Goal: Task Accomplishment & Management: Complete application form

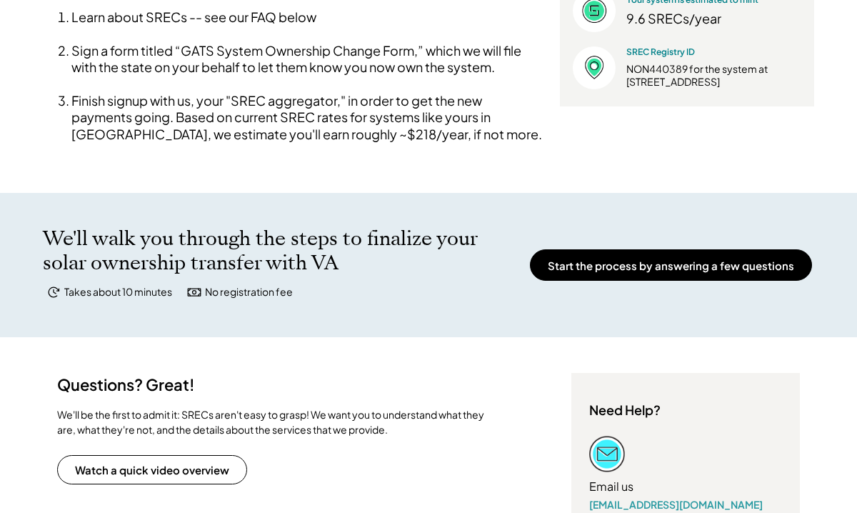
scroll to position [403, 0]
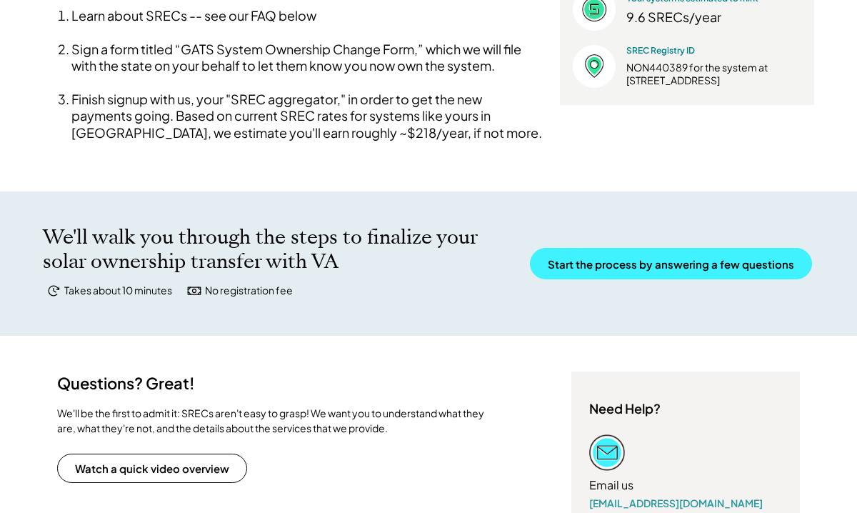
click at [665, 279] on button "Start the process by answering a few questions" at bounding box center [671, 263] width 282 height 31
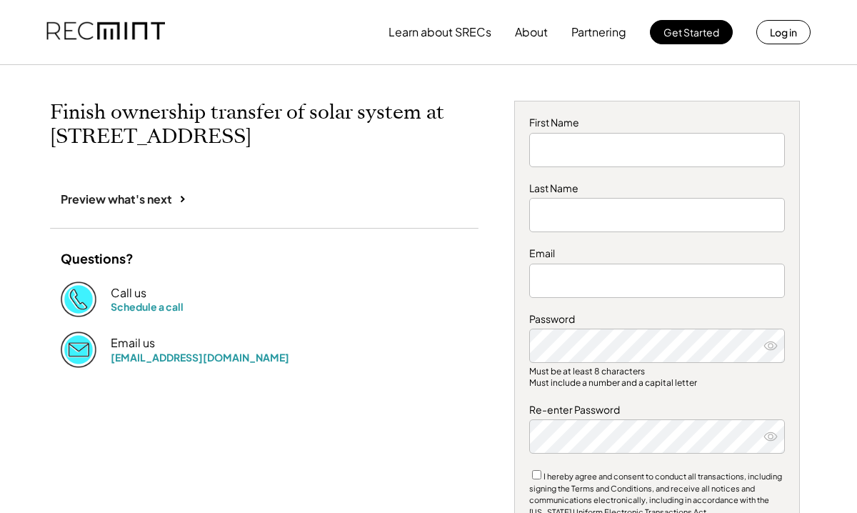
click at [576, 150] on input "input" at bounding box center [657, 150] width 256 height 34
type input "*"
type input "***"
click at [570, 217] on input "input" at bounding box center [657, 215] width 256 height 34
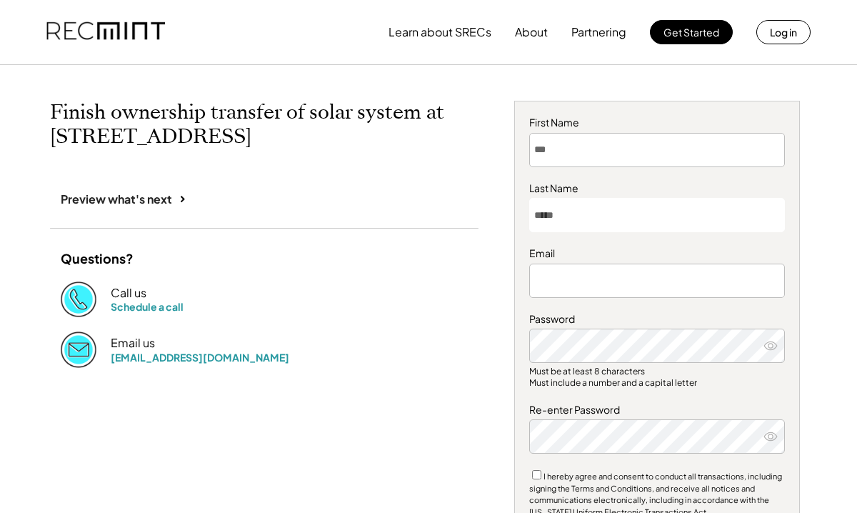
type input "*****"
click at [553, 287] on input "email" at bounding box center [657, 280] width 256 height 34
type input "**********"
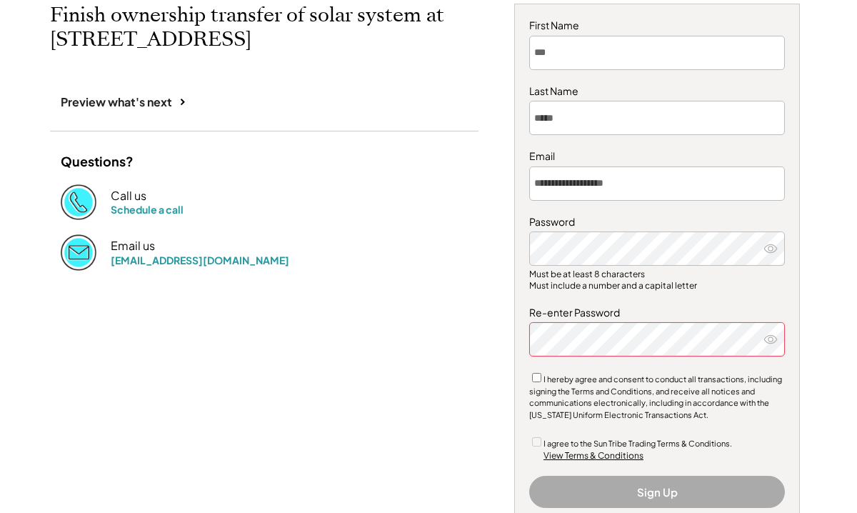
scroll to position [101, 0]
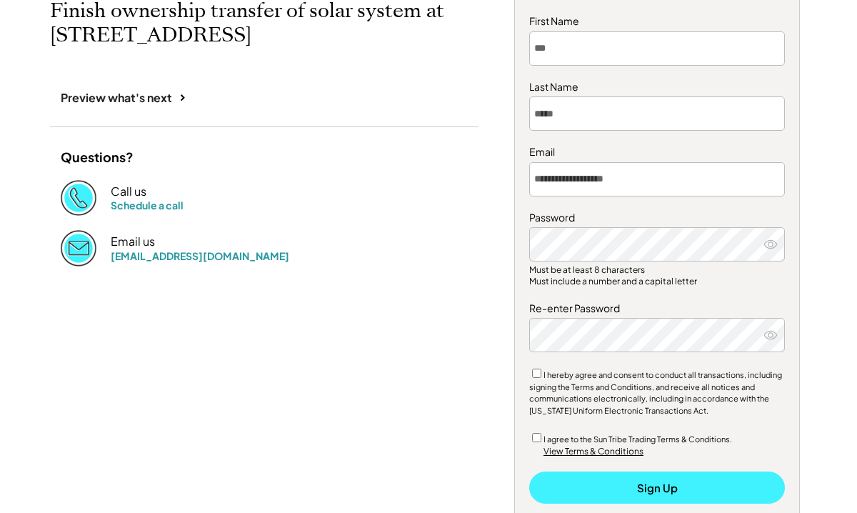
click at [649, 488] on button "Sign Up" at bounding box center [657, 487] width 256 height 32
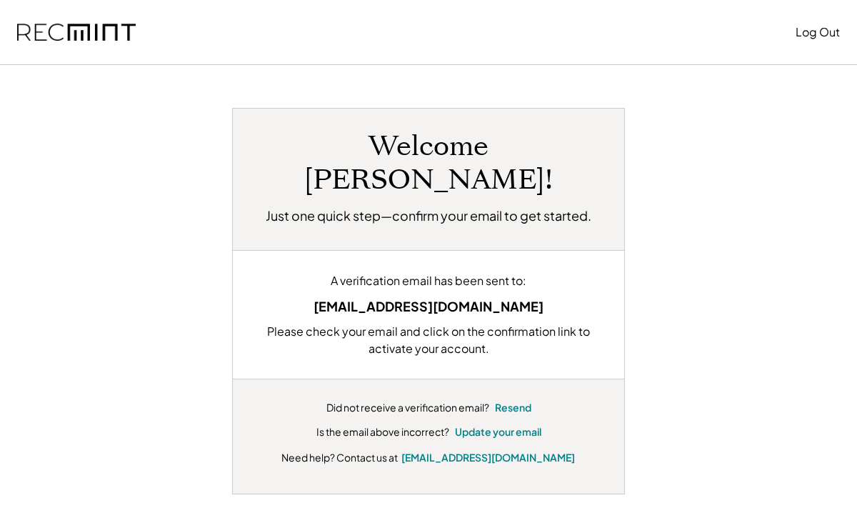
scroll to position [39, 0]
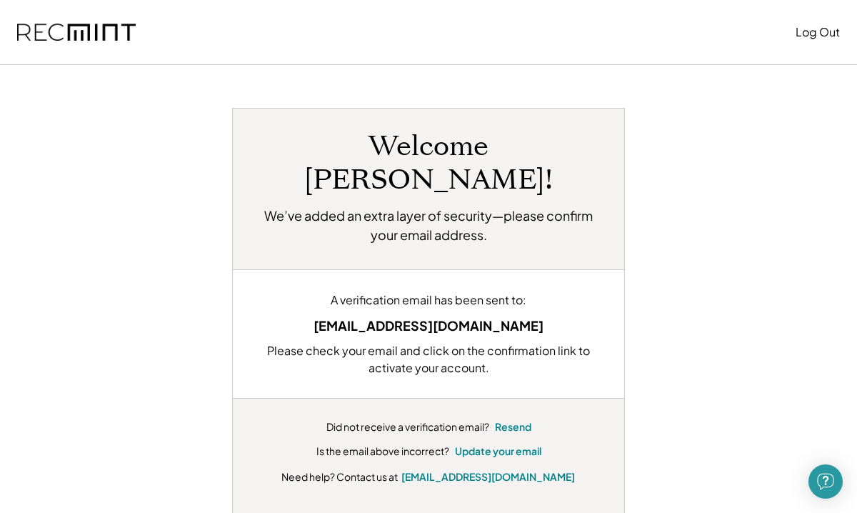
click at [402, 342] on div "Please check your email and click on the confirmation link to activate your acc…" at bounding box center [428, 359] width 348 height 34
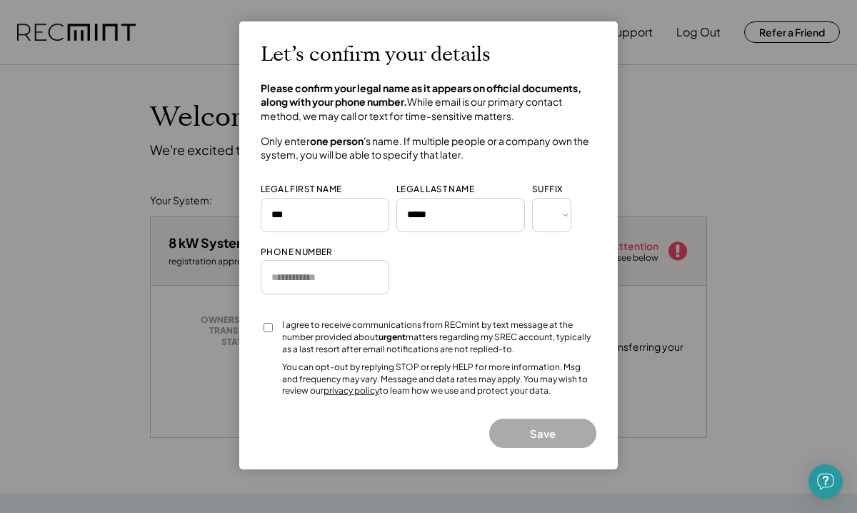
click at [337, 280] on input "input" at bounding box center [325, 277] width 128 height 34
type input "**********"
click at [560, 433] on button "Save" at bounding box center [542, 432] width 107 height 29
click at [548, 433] on button "Save" at bounding box center [542, 432] width 107 height 29
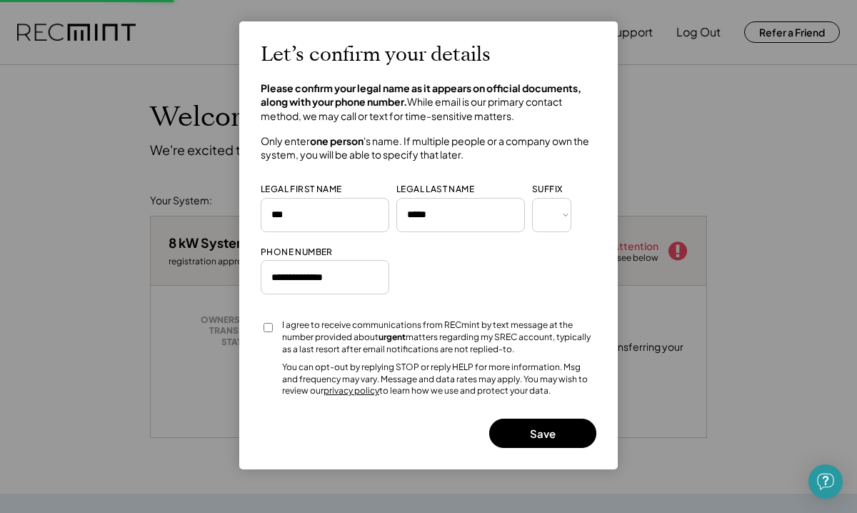
click at [746, 161] on div at bounding box center [428, 256] width 857 height 513
click at [530, 273] on div "Let’s confirm your details Please confirm your legal name as it appears on offi…" at bounding box center [429, 245] width 336 height 405
drag, startPoint x: 505, startPoint y: 46, endPoint x: 555, endPoint y: 54, distance: 49.9
click at [555, 56] on div "Let’s confirm your details Please confirm your legal name as it appears on offi…" at bounding box center [429, 245] width 336 height 405
click at [848, 178] on div at bounding box center [428, 256] width 857 height 513
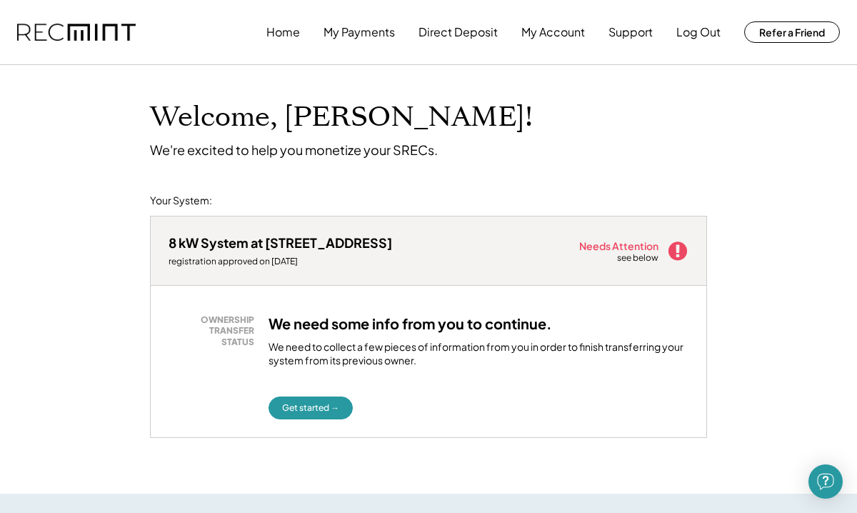
click at [684, 251] on use at bounding box center [677, 250] width 19 height 19
click at [312, 413] on button "Get started →" at bounding box center [310, 407] width 84 height 23
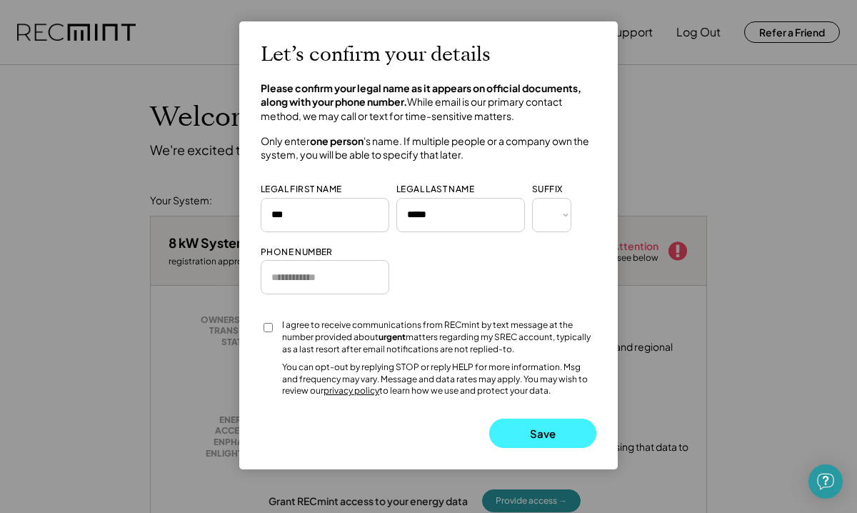
click at [525, 443] on button "Save" at bounding box center [542, 432] width 107 height 29
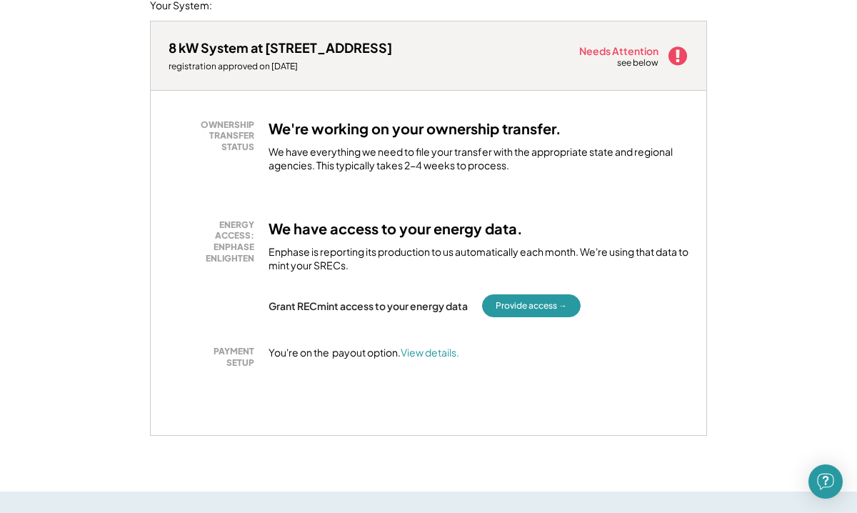
scroll to position [196, 0]
click at [438, 353] on font "View details." at bounding box center [429, 351] width 59 height 13
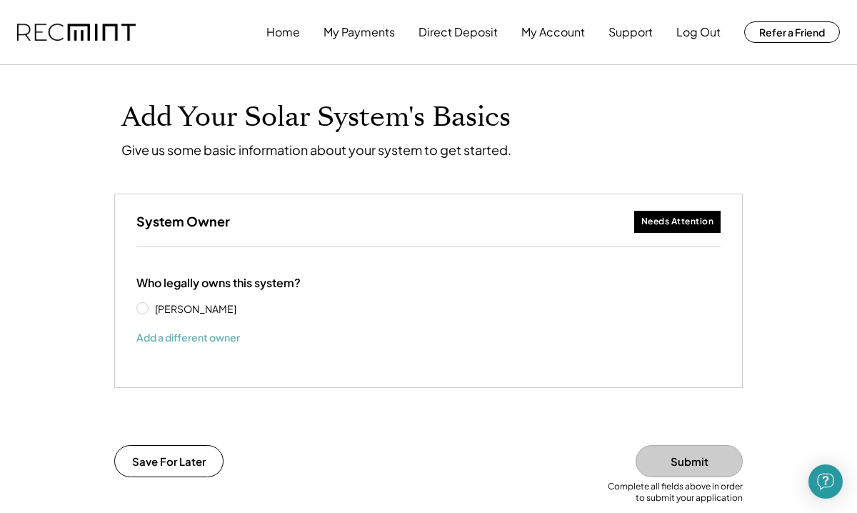
click at [187, 338] on button "Add a different owner" at bounding box center [188, 336] width 104 height 21
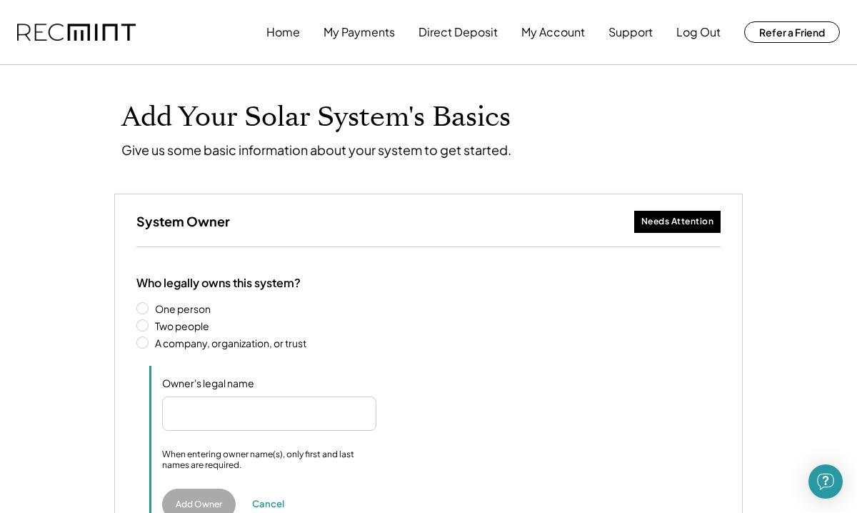
click at [208, 347] on label "A company, organization, or trust" at bounding box center [436, 343] width 570 height 10
click at [202, 419] on input "input" at bounding box center [269, 413] width 214 height 34
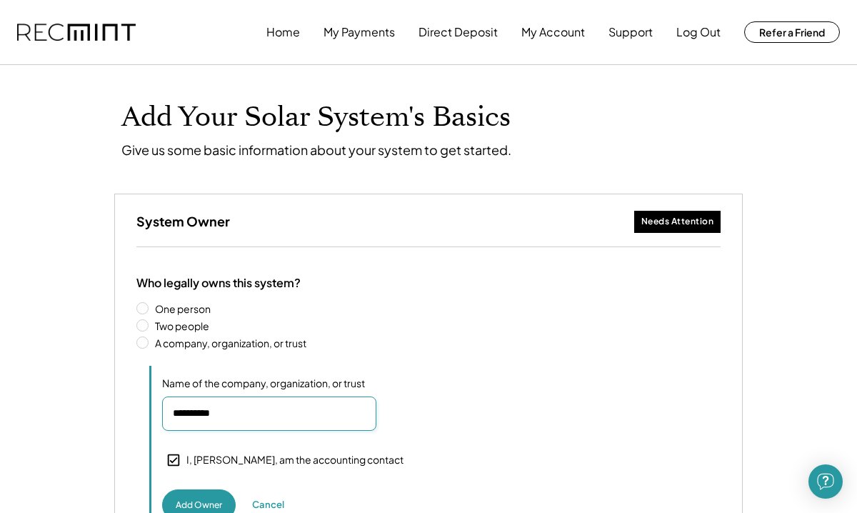
type input "**********"
click at [462, 410] on div "Name of the company, organization, or trust" at bounding box center [441, 403] width 558 height 54
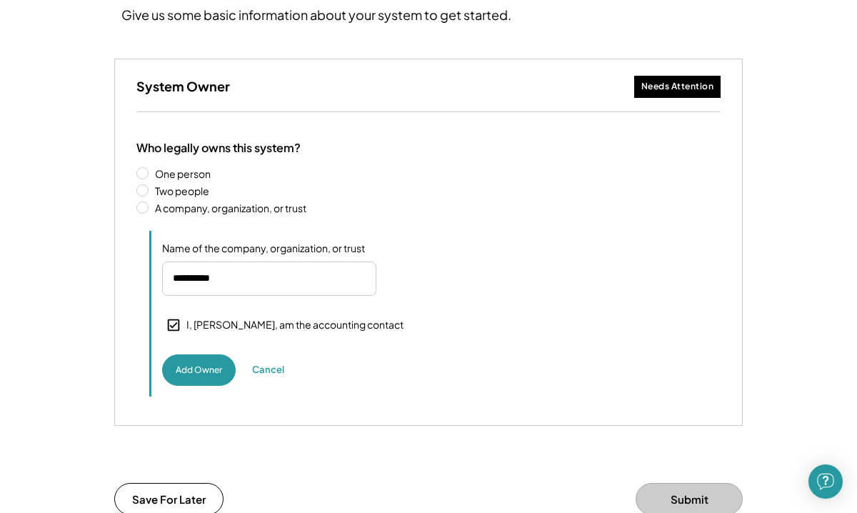
scroll to position [151, 0]
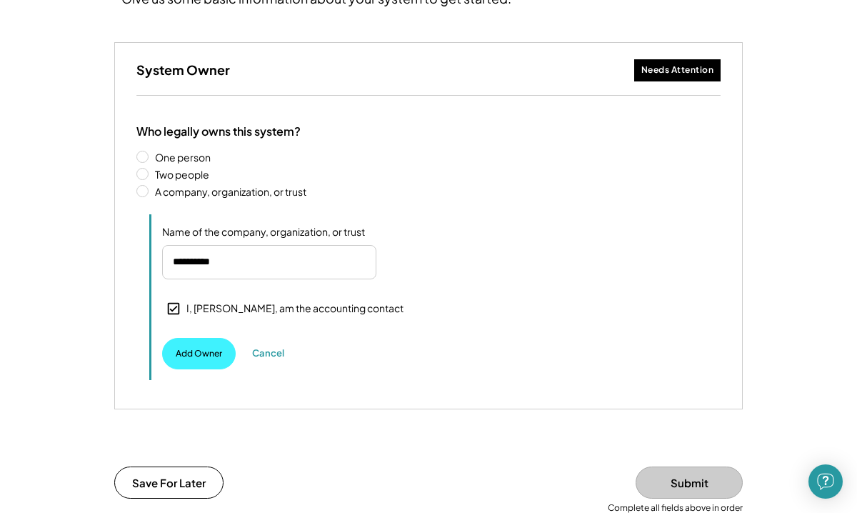
click at [203, 358] on button "Add Owner" at bounding box center [199, 353] width 74 height 31
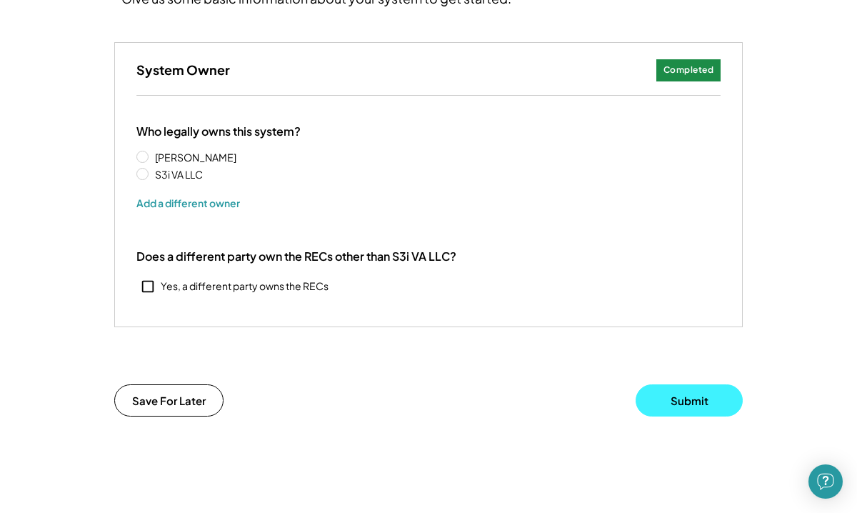
click at [694, 401] on button "Submit" at bounding box center [688, 400] width 107 height 32
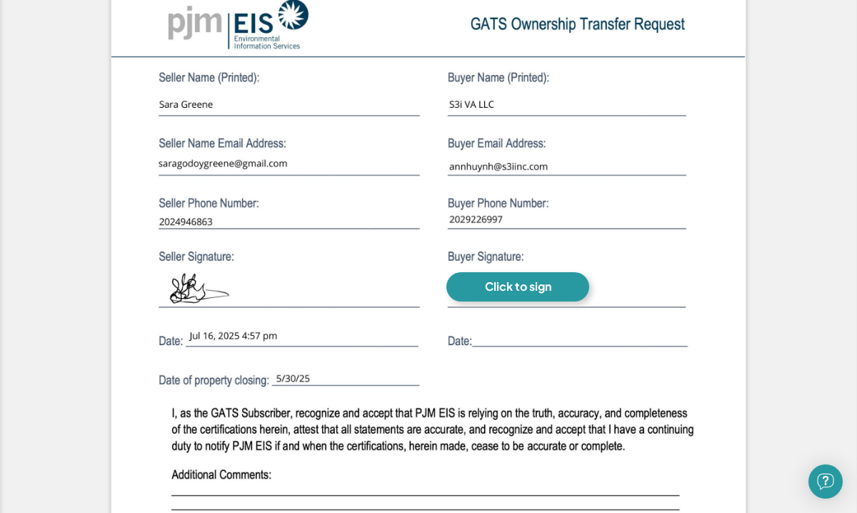
scroll to position [1078, 0]
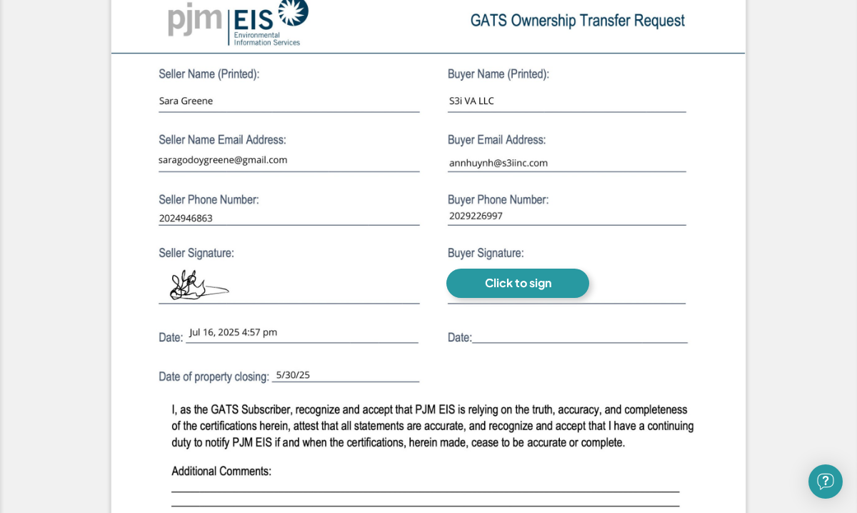
click at [530, 288] on div "Click to sign" at bounding box center [518, 283] width 66 height 15
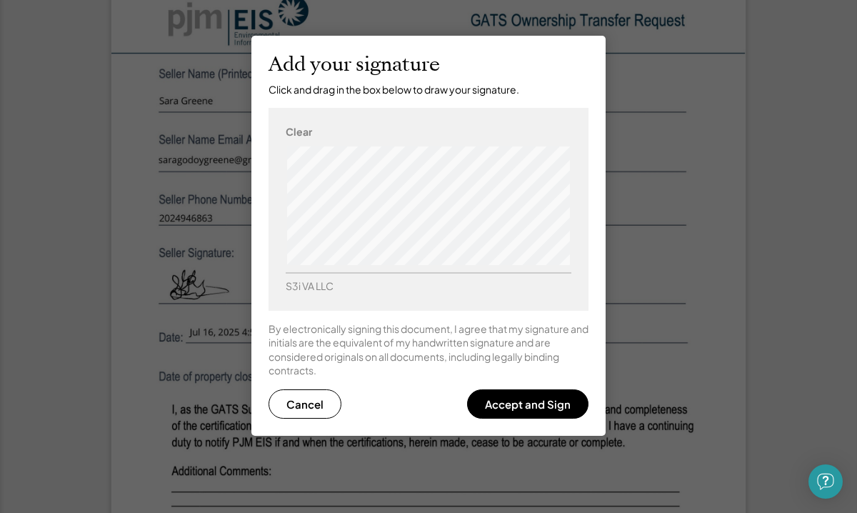
click at [600, 181] on div "Add your signature Click and drag in the box below to draw your signature. Clea…" at bounding box center [428, 236] width 354 height 400
click at [292, 405] on button "Cancel" at bounding box center [304, 403] width 73 height 29
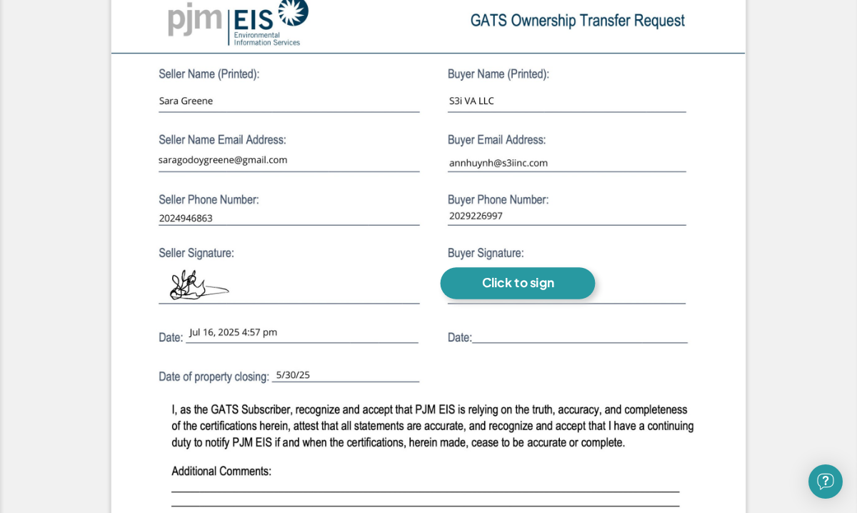
click at [523, 278] on div "Click to sign" at bounding box center [518, 283] width 72 height 16
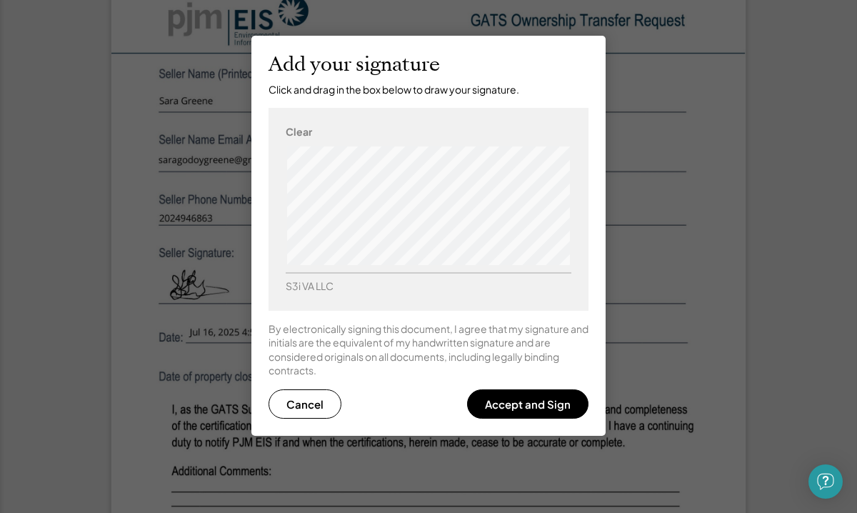
click at [578, 160] on div "Clear S3i VA LLC" at bounding box center [428, 209] width 320 height 202
click at [535, 409] on button "Accept and Sign" at bounding box center [527, 403] width 121 height 29
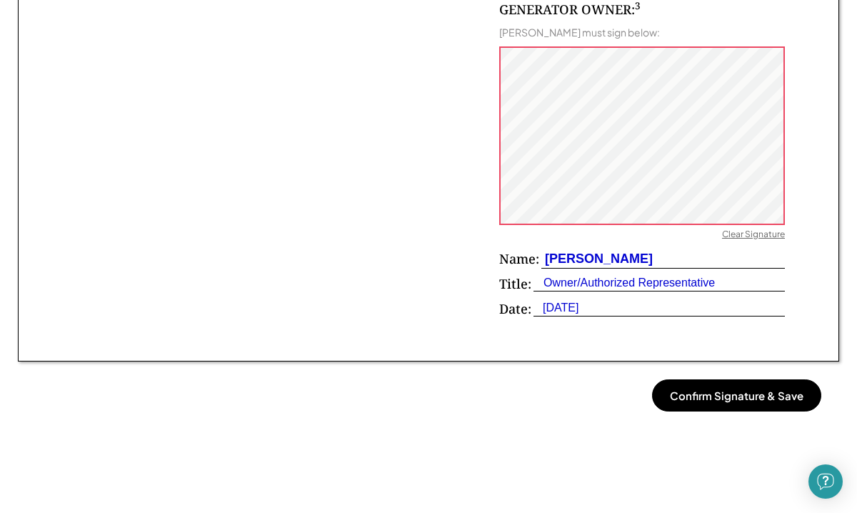
scroll to position [964, 0]
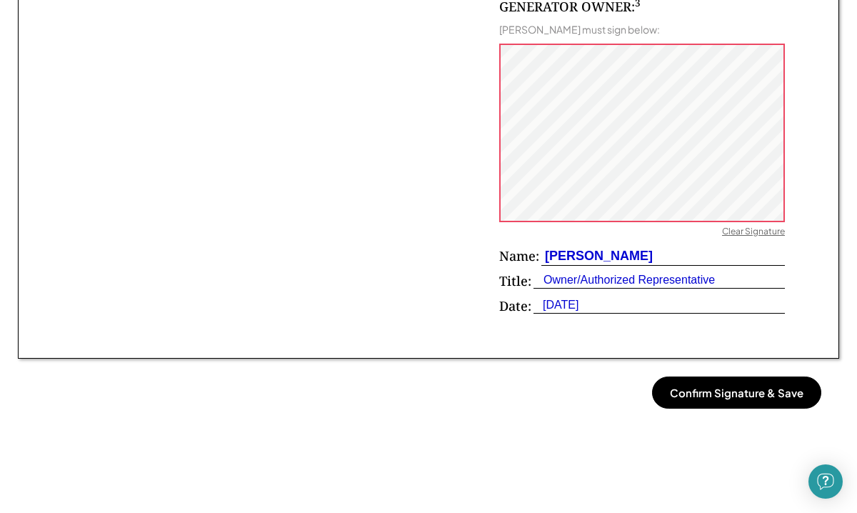
click at [742, 397] on button "Confirm Signature & Save" at bounding box center [736, 392] width 169 height 32
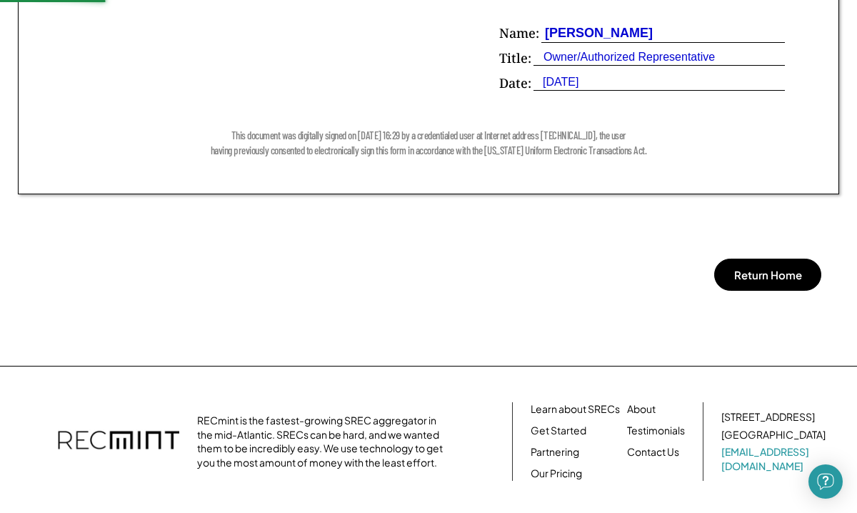
scroll to position [1207, 0]
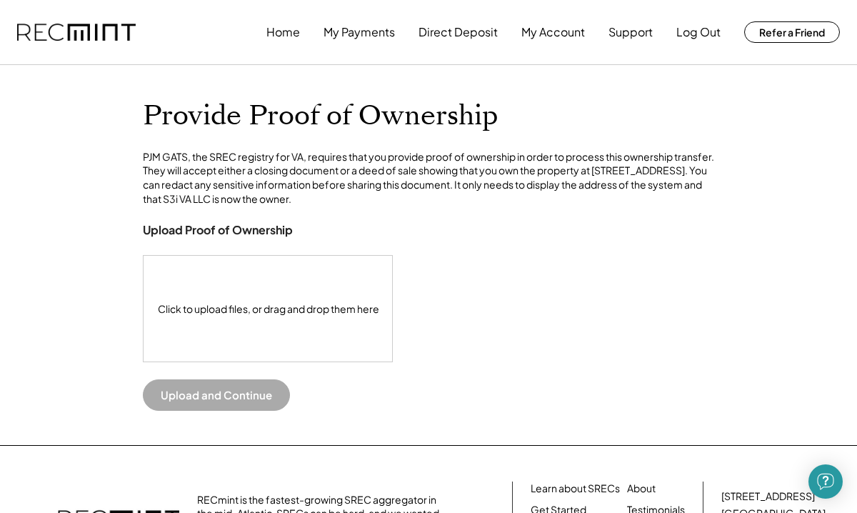
click at [221, 344] on div "Click to upload files, or drag and drop them here" at bounding box center [268, 309] width 250 height 106
click at [206, 410] on button "Upload and Continue" at bounding box center [216, 394] width 147 height 31
click at [238, 319] on div "Click to upload files, or drag and drop them here" at bounding box center [268, 309] width 250 height 106
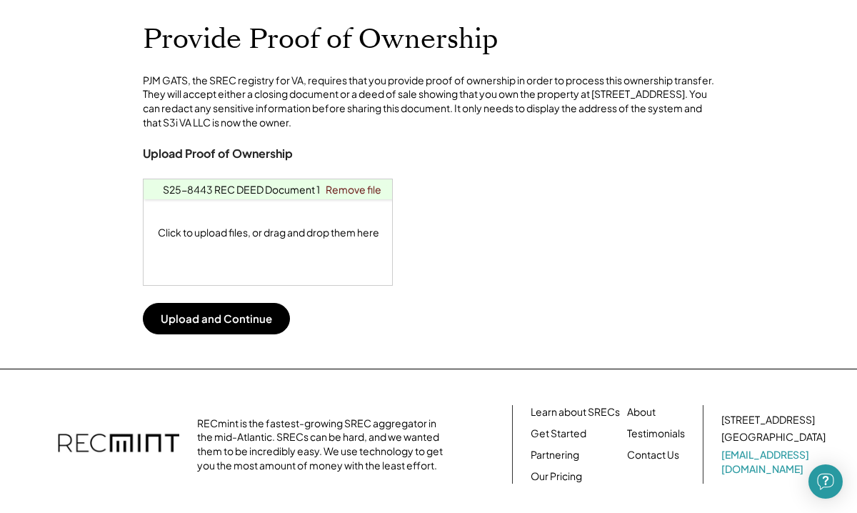
scroll to position [84, 0]
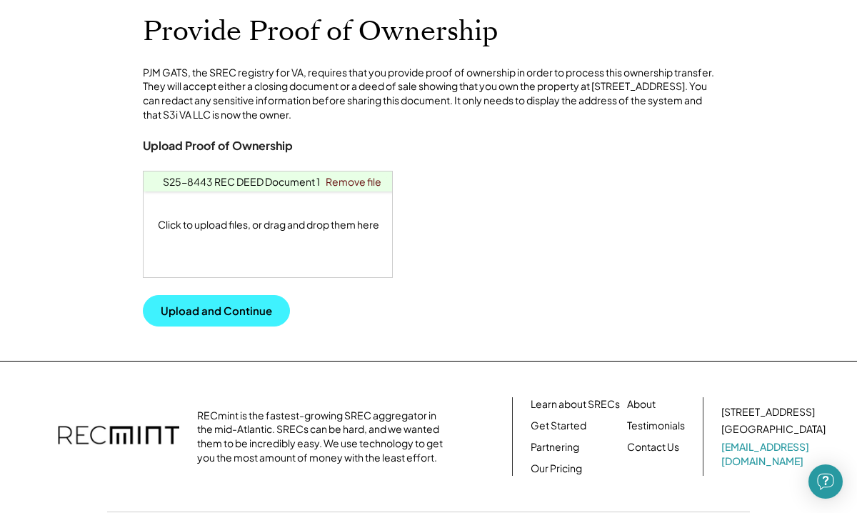
click at [234, 326] on button "Upload and Continue" at bounding box center [216, 310] width 147 height 31
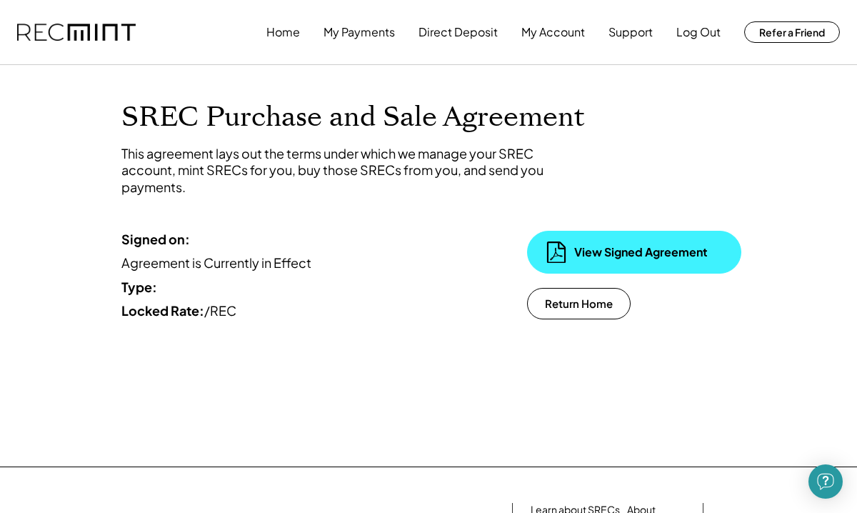
click at [641, 247] on div "View Signed Agreement" at bounding box center [645, 252] width 143 height 16
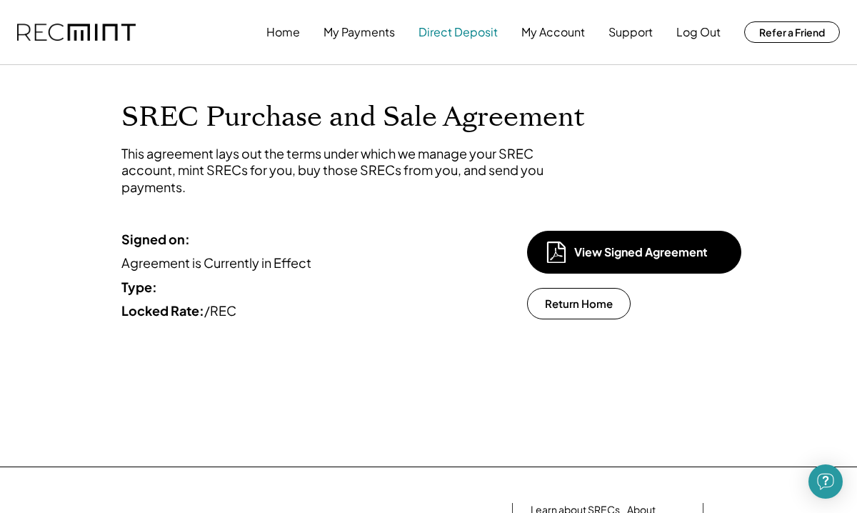
click at [478, 35] on button "Direct Deposit" at bounding box center [457, 32] width 79 height 29
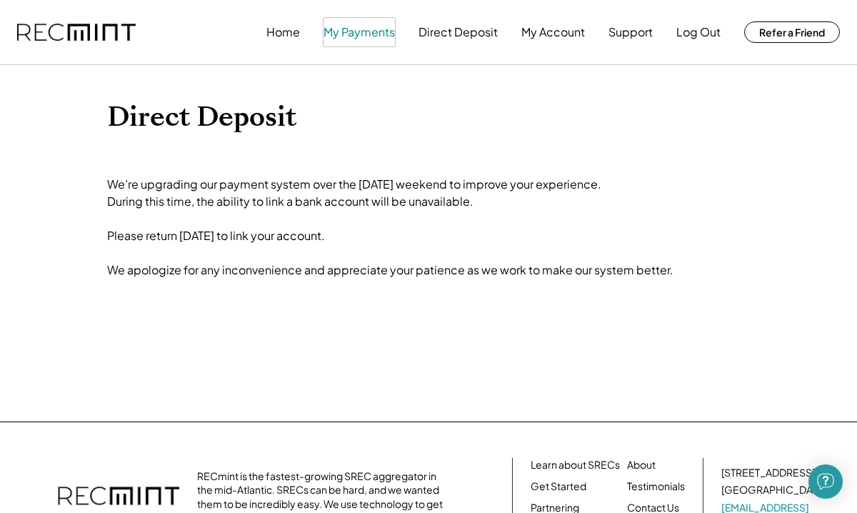
click at [375, 36] on button "My Payments" at bounding box center [358, 32] width 71 height 29
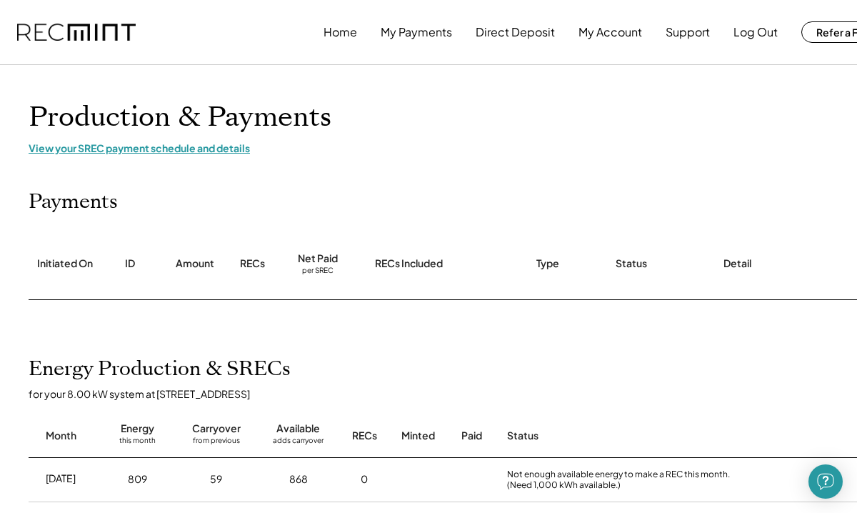
click at [208, 149] on div "View your SREC payment schedule and details" at bounding box center [457, 147] width 857 height 13
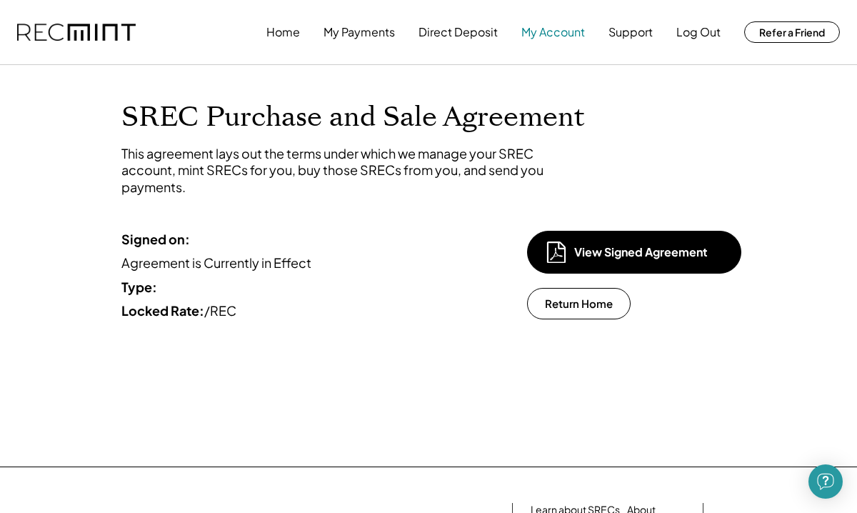
click at [553, 36] on button "My Account" at bounding box center [553, 32] width 64 height 29
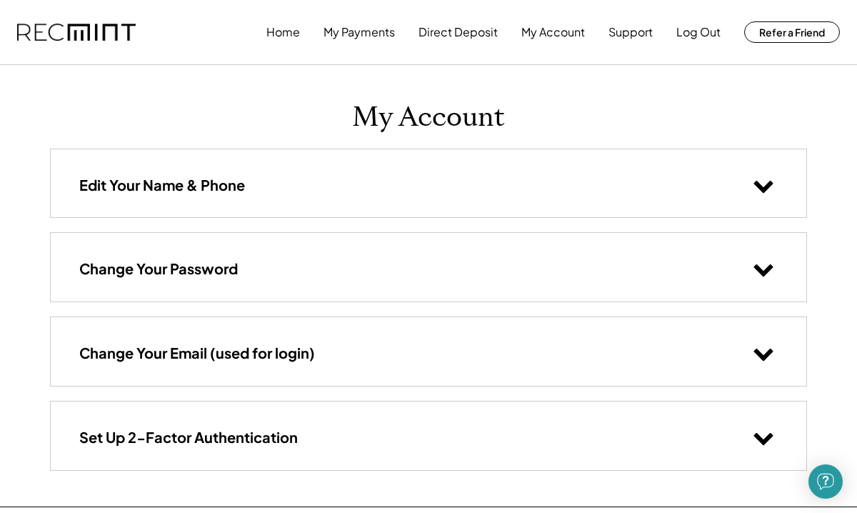
click at [757, 192] on icon at bounding box center [762, 184] width 21 height 21
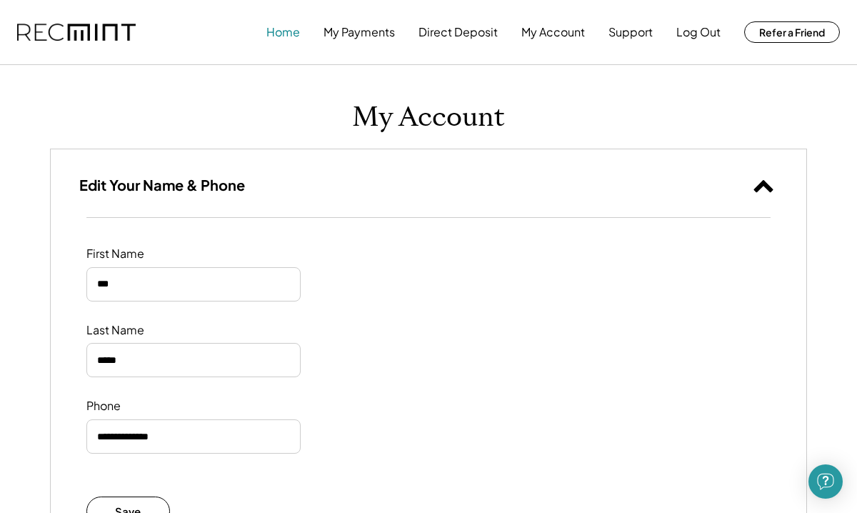
click at [293, 34] on button "Home" at bounding box center [283, 32] width 34 height 29
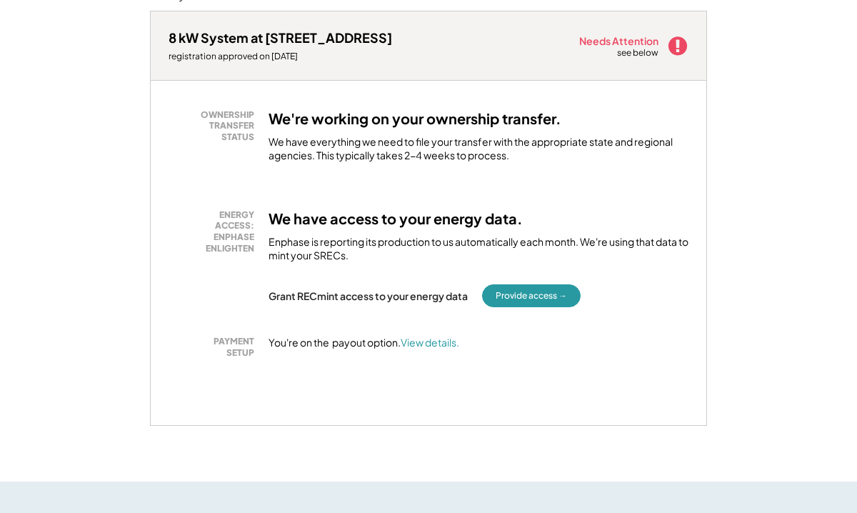
scroll to position [214, 0]
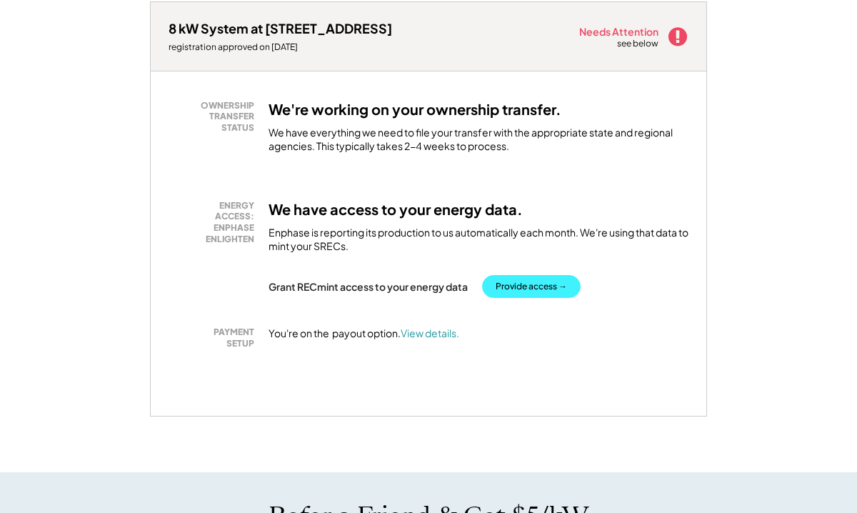
click at [540, 286] on button "Provide access →" at bounding box center [531, 286] width 99 height 23
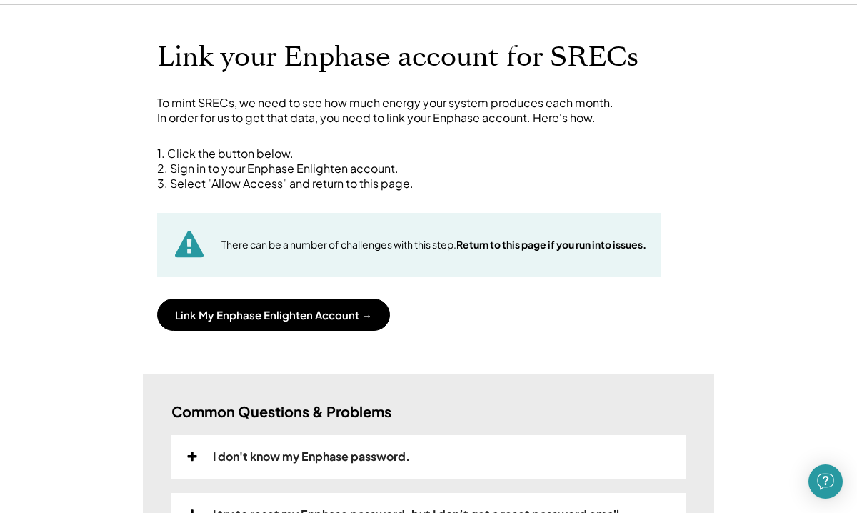
scroll to position [54, 0]
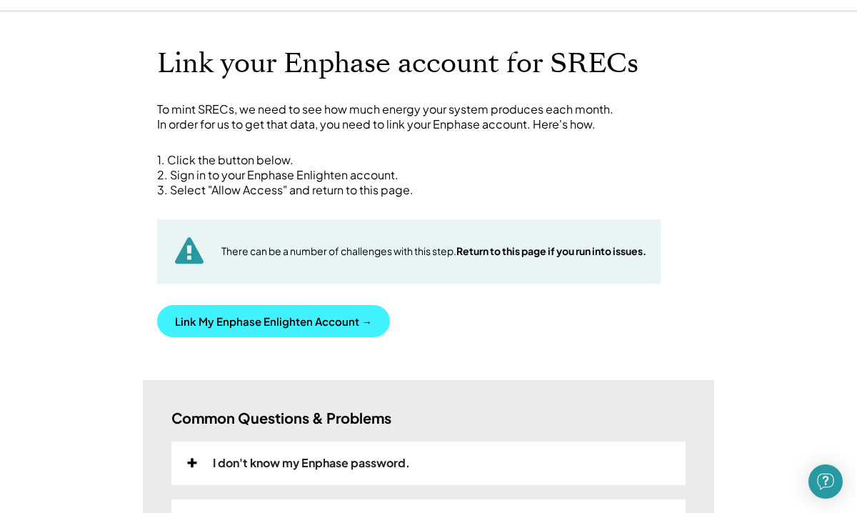
click at [318, 326] on button "Link My Enphase Enlighten Account →" at bounding box center [273, 321] width 233 height 32
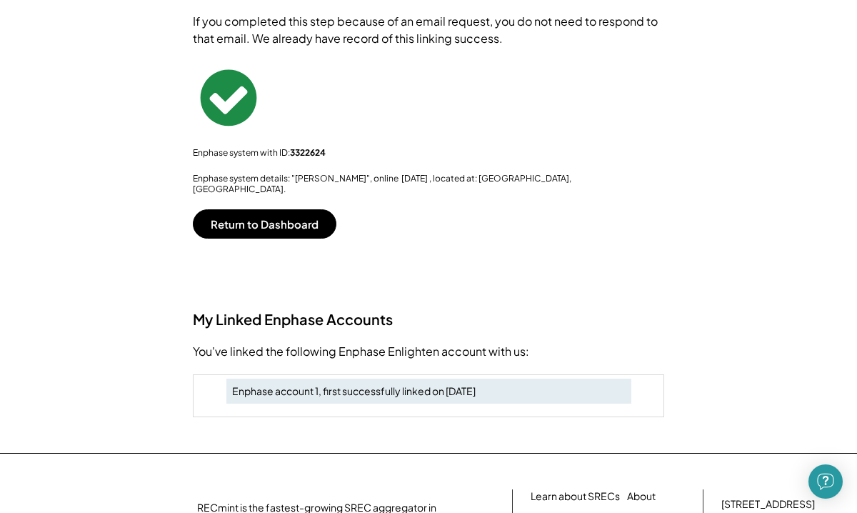
scroll to position [228, 0]
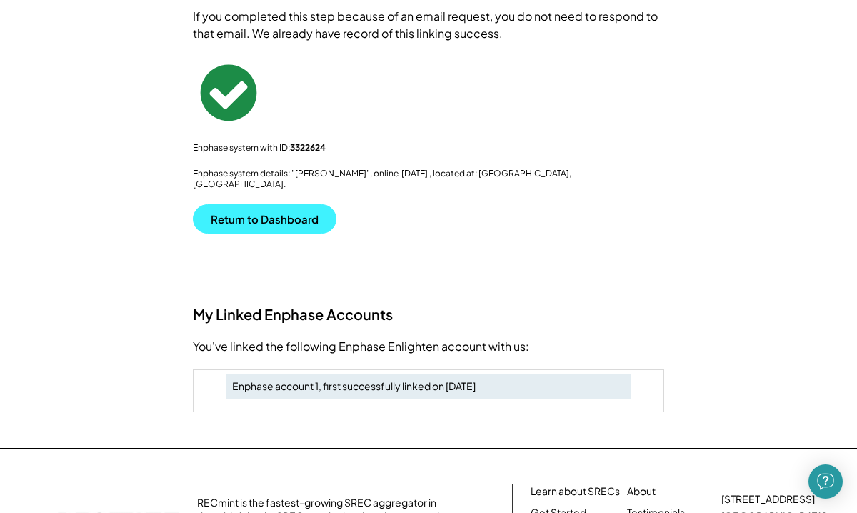
click at [281, 214] on button "Return to Dashboard" at bounding box center [264, 218] width 143 height 29
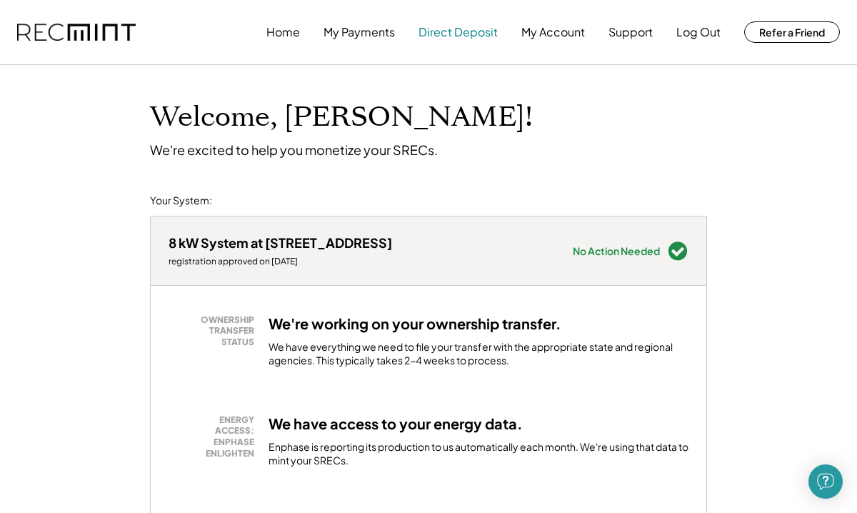
click at [459, 36] on button "Direct Deposit" at bounding box center [457, 32] width 79 height 29
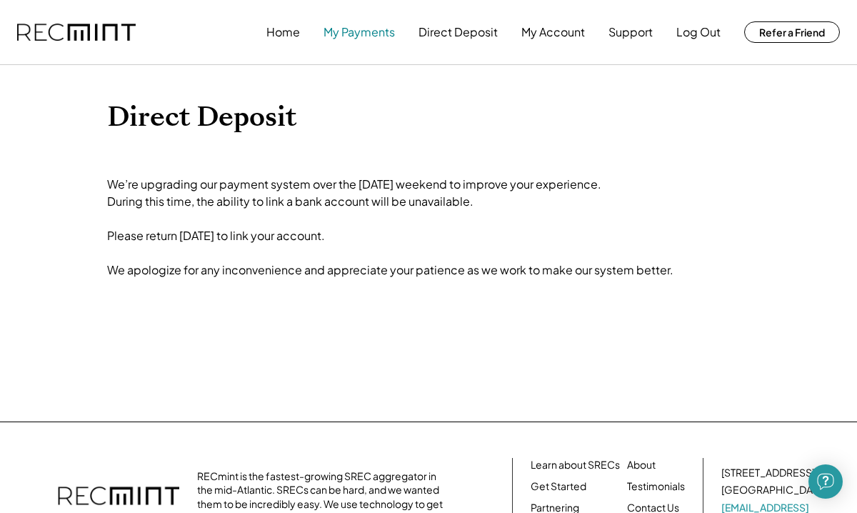
click at [378, 34] on button "My Payments" at bounding box center [358, 32] width 71 height 29
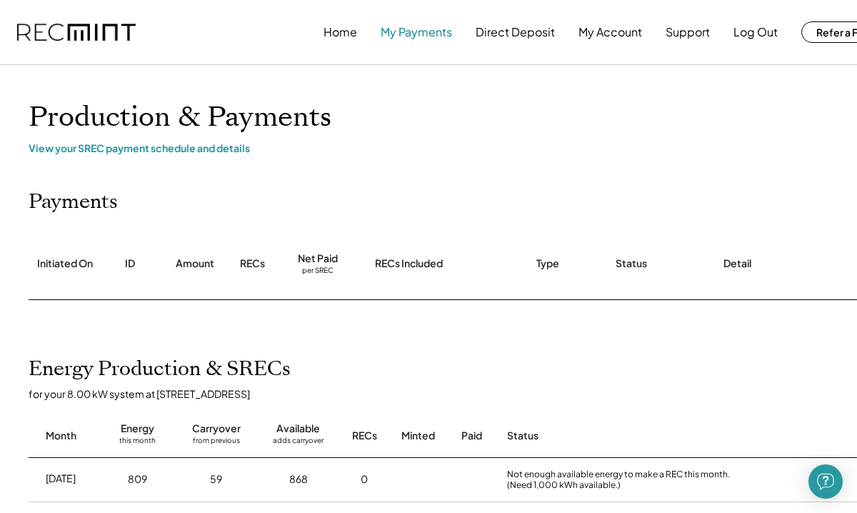
click at [443, 36] on button "My Payments" at bounding box center [415, 32] width 71 height 29
